Goal: Task Accomplishment & Management: Use online tool/utility

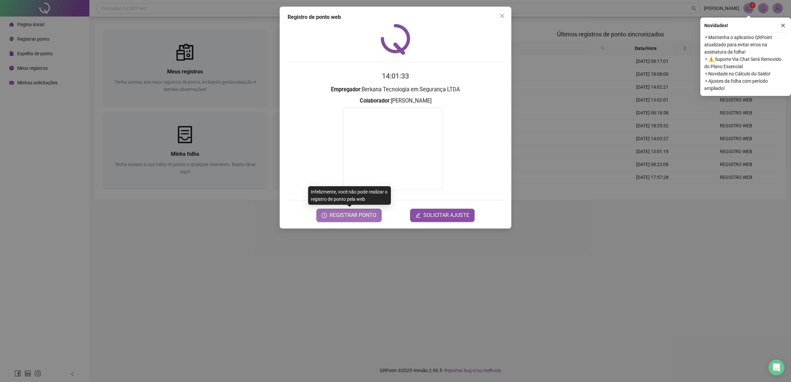
click at [353, 214] on span "REGISTRAR PONTO" at bounding box center [353, 216] width 47 height 8
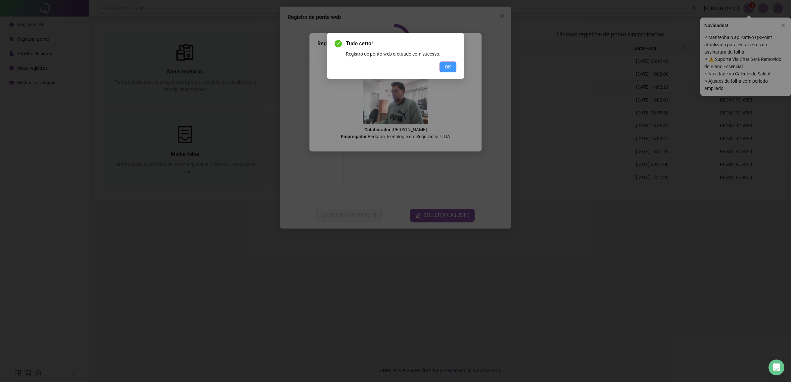
click at [451, 67] on button "OK" at bounding box center [448, 67] width 17 height 11
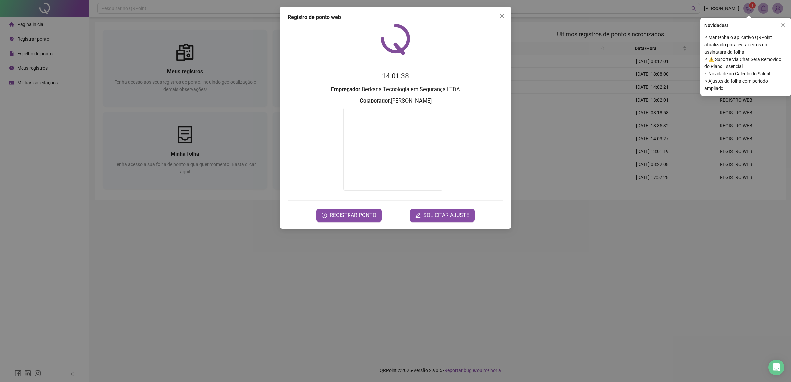
click at [209, 235] on div "Registro de ponto web 14:01:38 Empregador : Berkana Tecnologia em Segurança LTD…" at bounding box center [395, 191] width 791 height 382
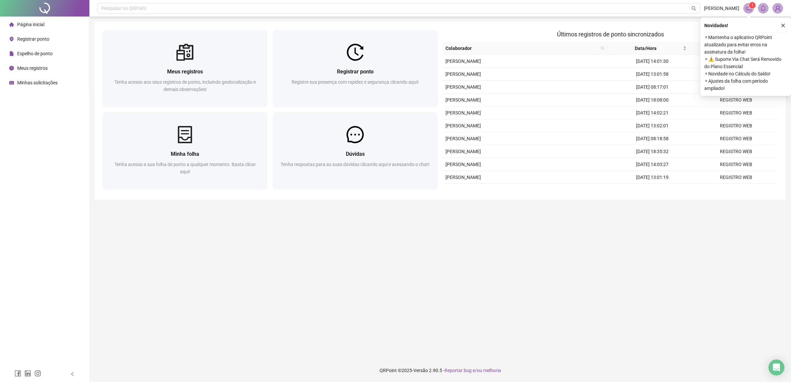
click at [260, 287] on main "Meus registros Tenha acesso aos seus registros de ponto, incluindo geolocalizaç…" at bounding box center [440, 188] width 691 height 332
